Goal: Navigation & Orientation: Find specific page/section

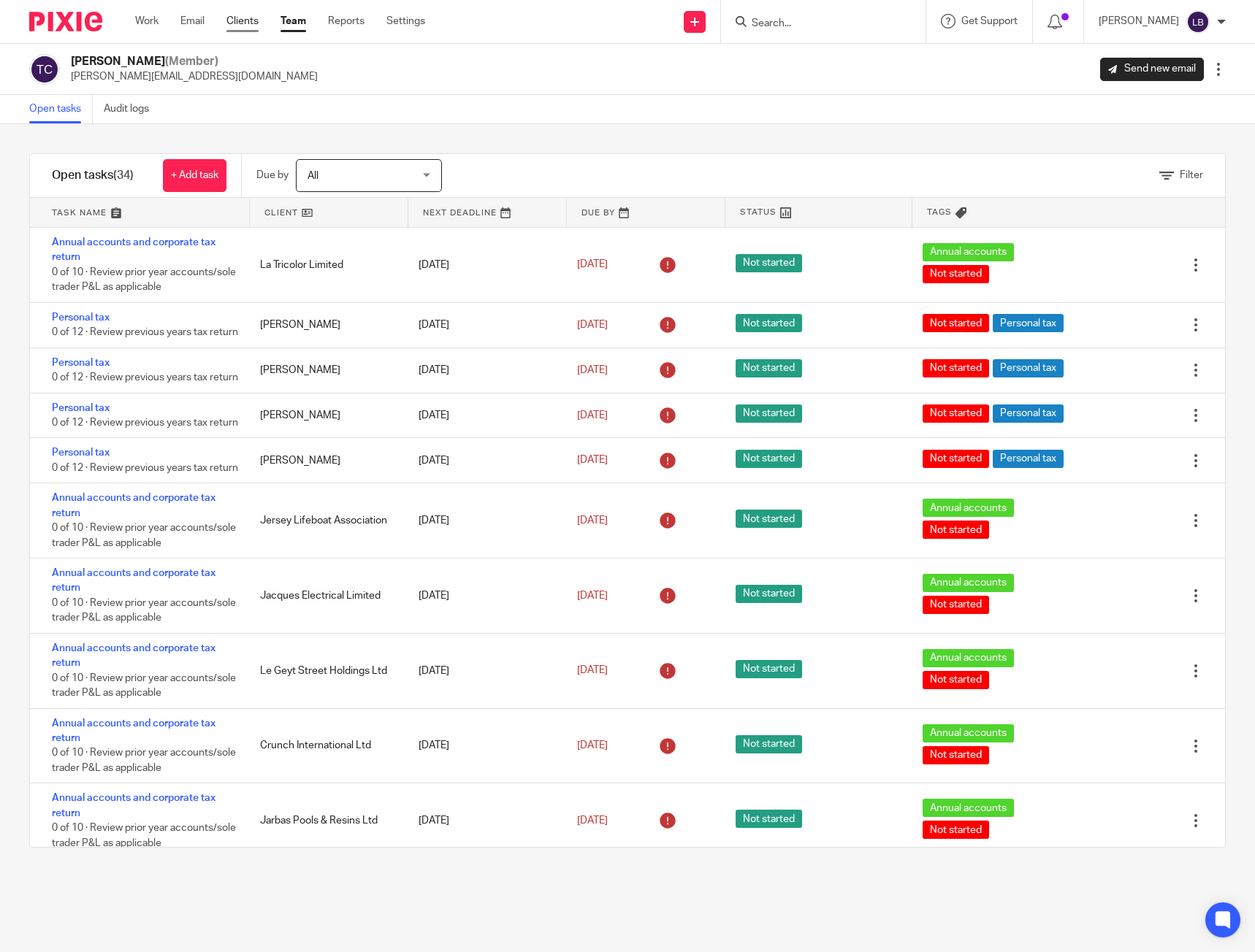
click at [234, 15] on link "Clients" at bounding box center [242, 21] width 33 height 15
